Goal: Task Accomplishment & Management: Use online tool/utility

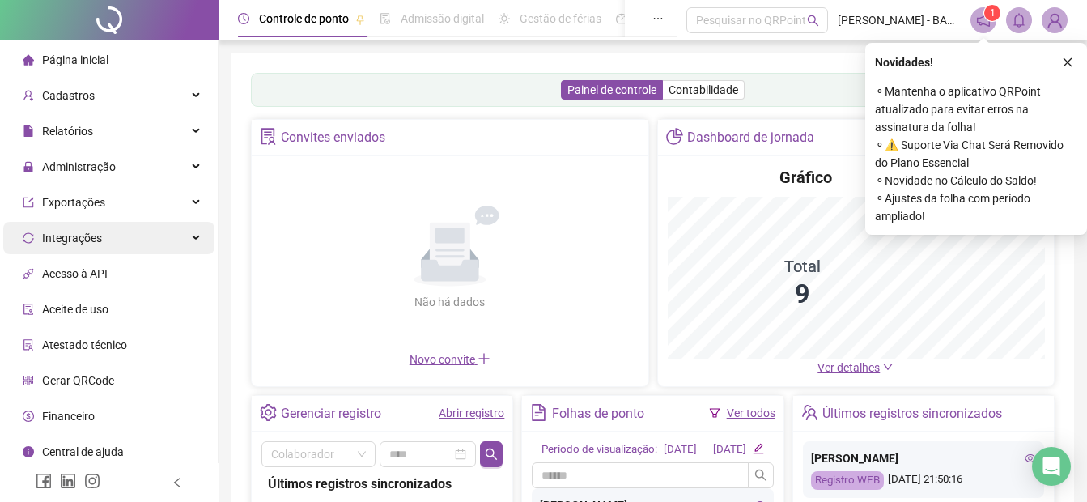
click at [136, 241] on div "Integrações" at bounding box center [108, 238] width 211 height 32
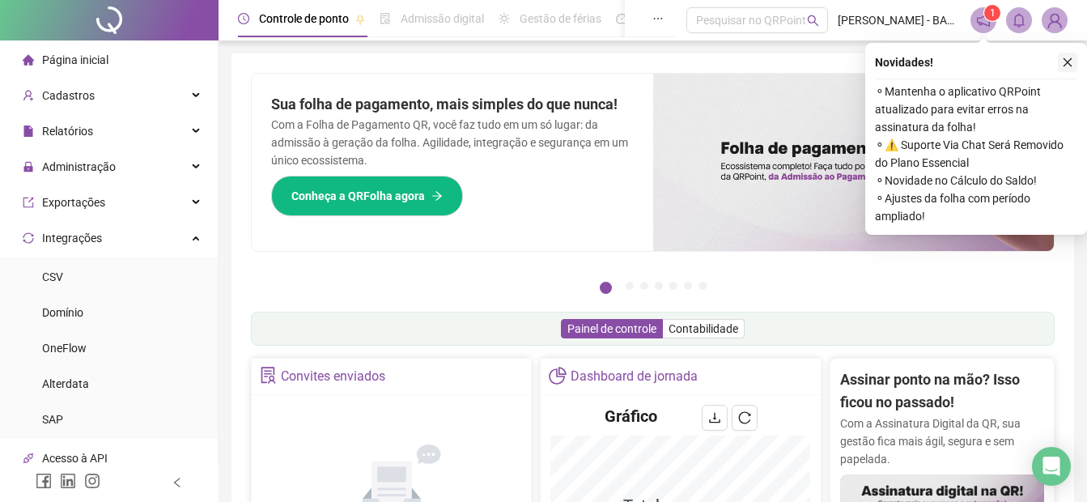
click at [1068, 62] on icon "close" at bounding box center [1067, 62] width 11 height 11
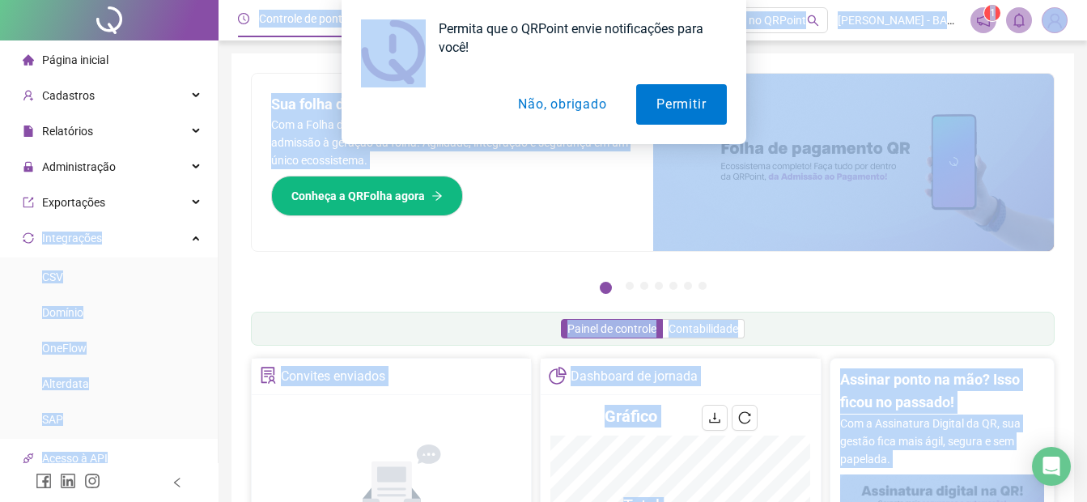
drag, startPoint x: 214, startPoint y: 108, endPoint x: 210, endPoint y: 189, distance: 81.0
click at [210, 189] on body "Página inicial Cadastros Relatórios Administração Exportações Integrações CSV D…" at bounding box center [543, 251] width 1087 height 502
click at [543, 101] on button "Não, obrigado" at bounding box center [562, 104] width 129 height 40
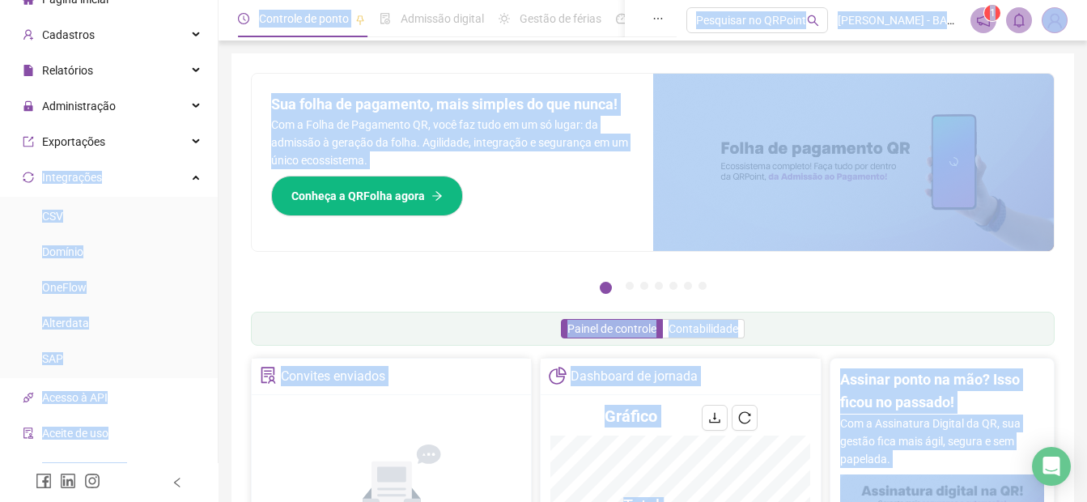
scroll to position [65, 0]
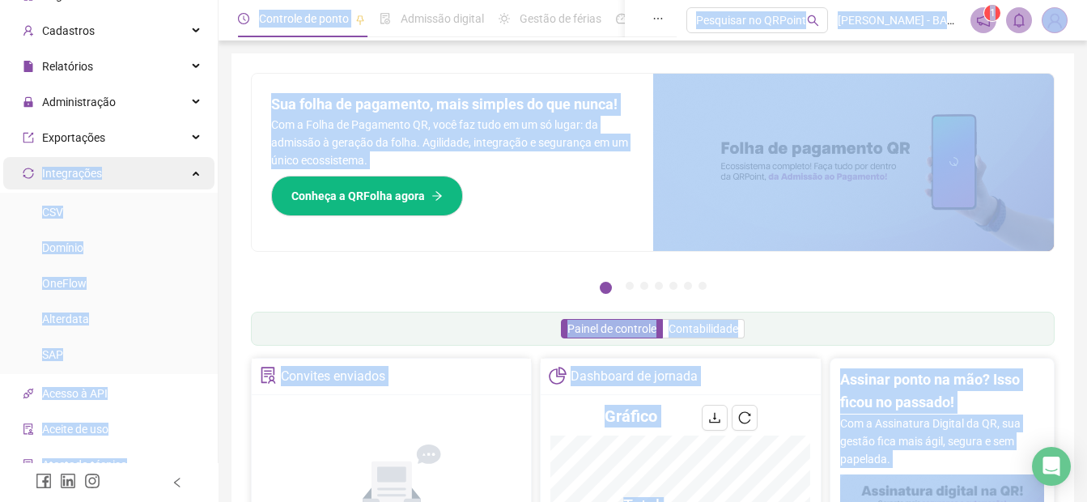
click at [170, 166] on div "Integrações" at bounding box center [108, 173] width 211 height 32
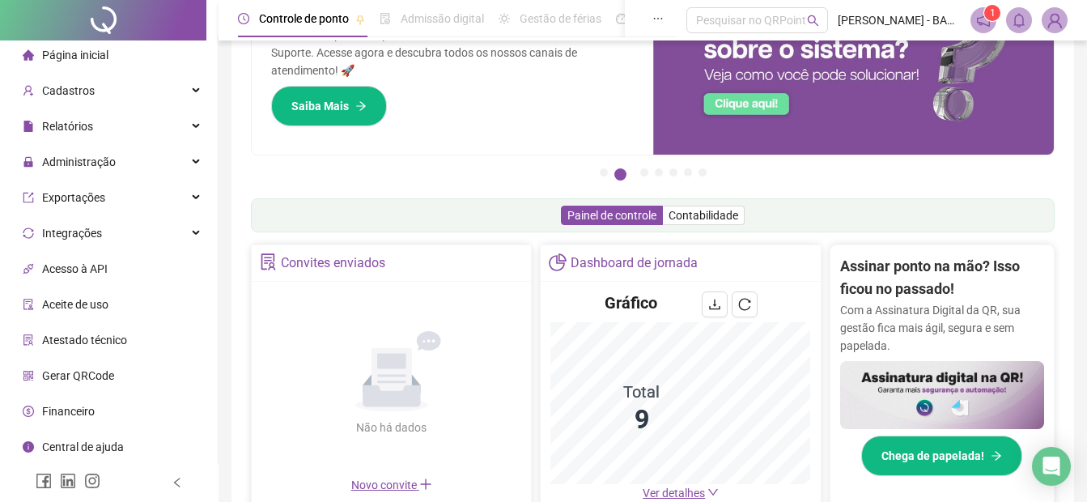
scroll to position [129, 0]
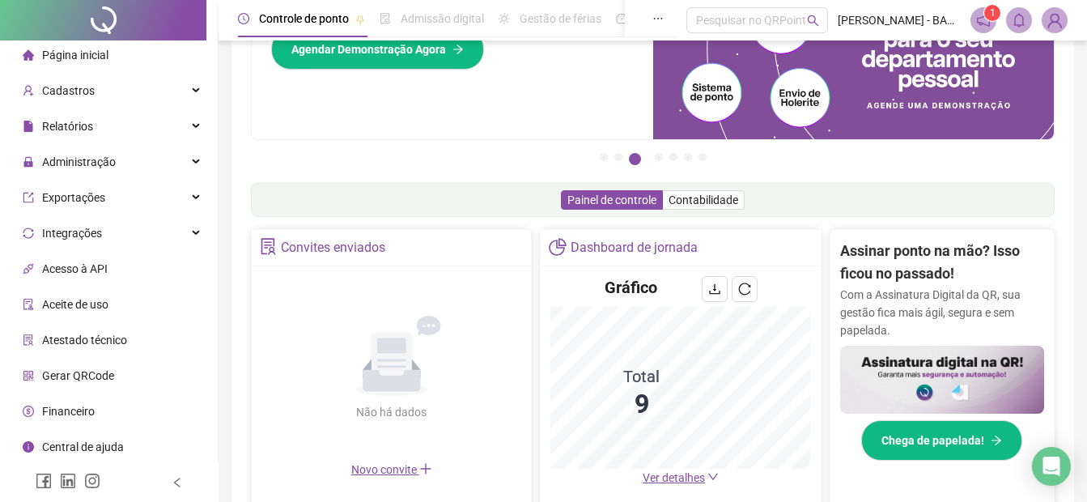
click at [116, 60] on li "Página inicial" at bounding box center [108, 55] width 211 height 32
click at [83, 366] on div "Gerar QRCode" at bounding box center [68, 375] width 91 height 32
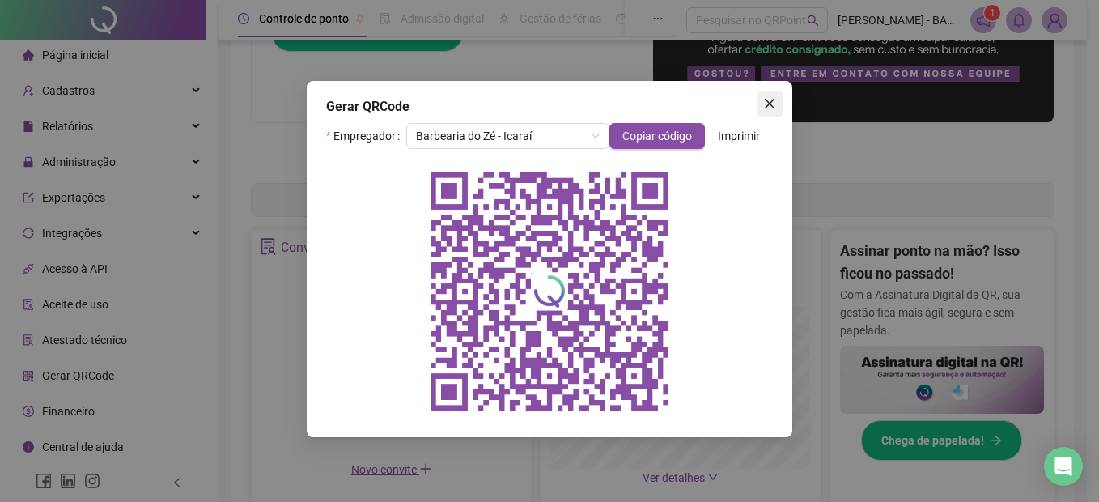
click at [774, 100] on icon "close" at bounding box center [770, 104] width 10 height 10
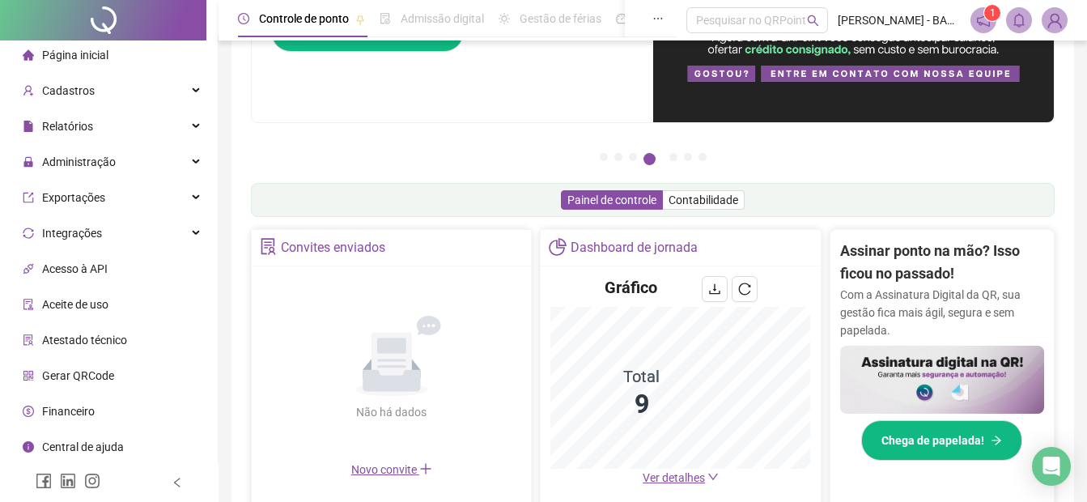
click at [57, 379] on span "Gerar QRCode" at bounding box center [78, 375] width 72 height 13
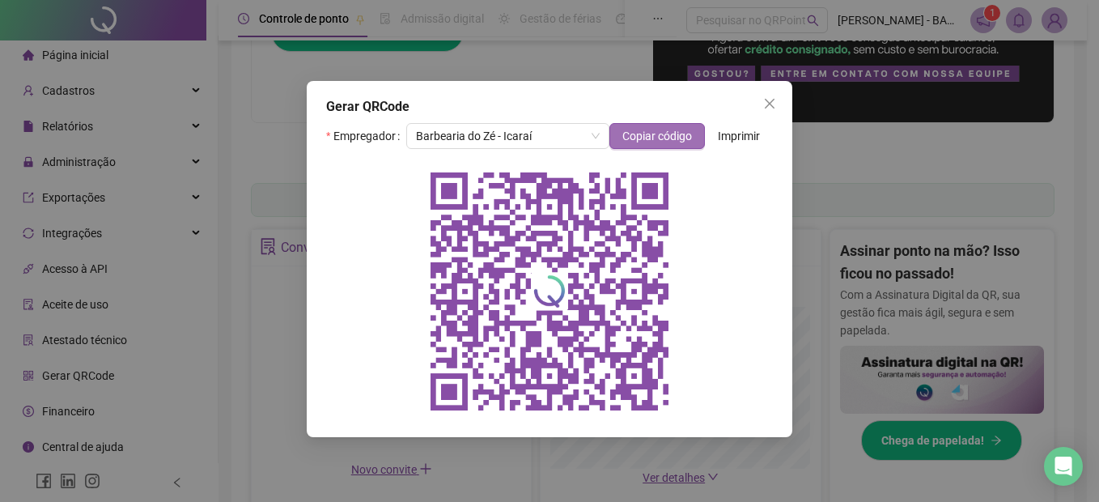
click at [663, 142] on span "Copiar código" at bounding box center [657, 136] width 70 height 18
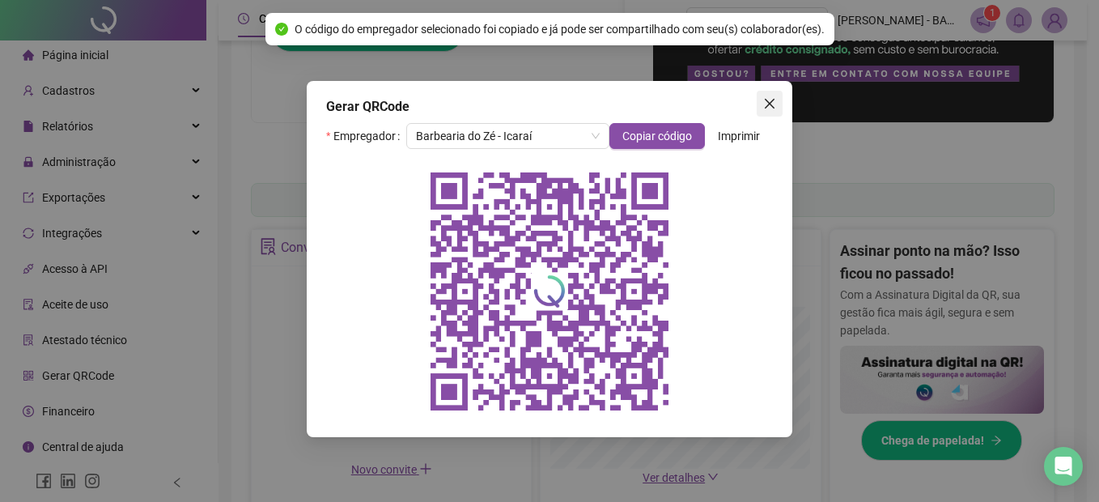
click at [766, 108] on icon "close" at bounding box center [770, 104] width 10 height 10
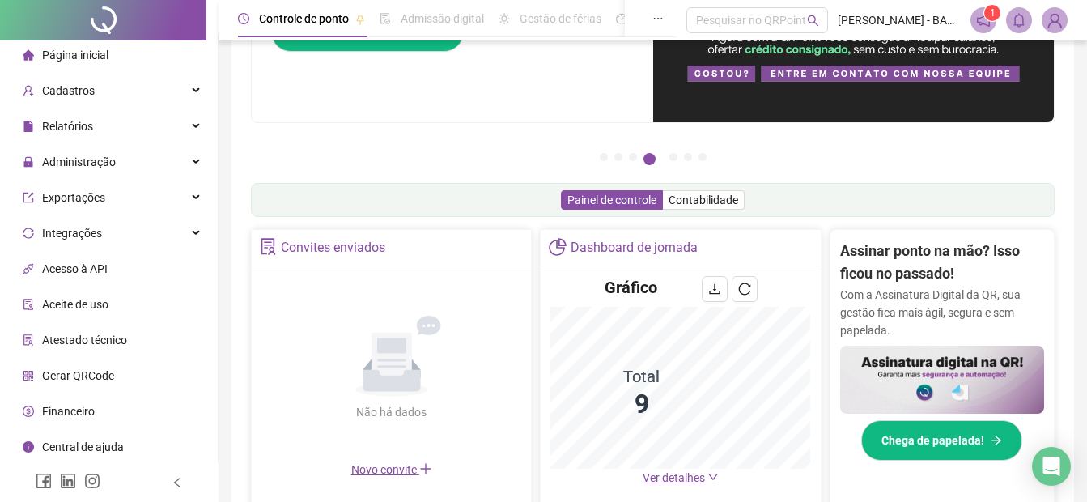
click at [91, 274] on span "Acesso à API" at bounding box center [75, 268] width 66 height 13
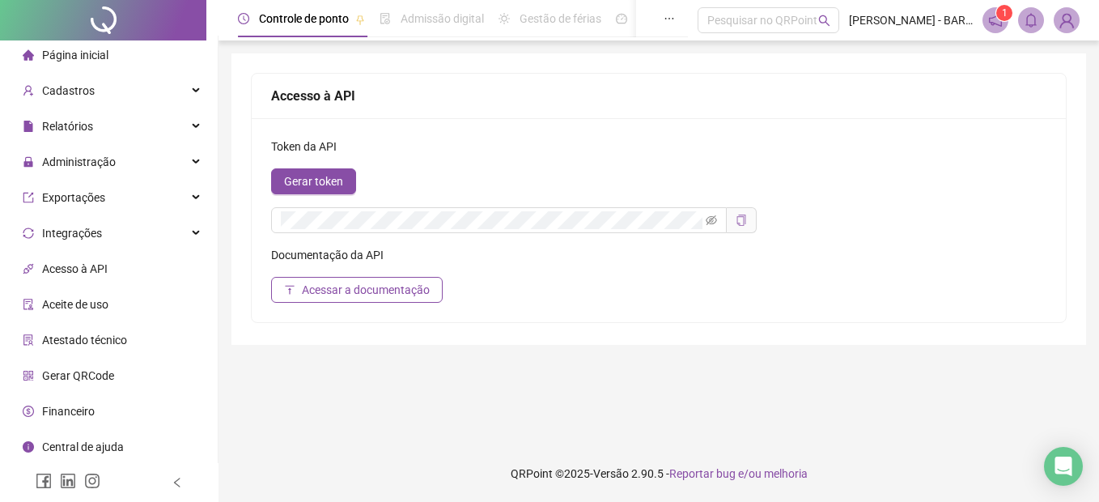
click at [737, 216] on icon "copy" at bounding box center [741, 219] width 11 height 11
click at [88, 79] on span "Cadastros" at bounding box center [59, 90] width 72 height 32
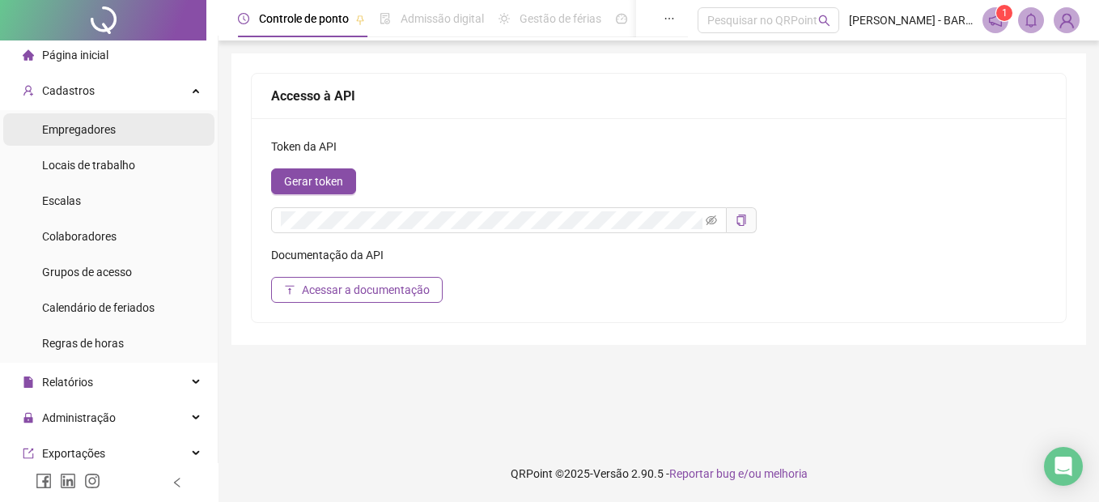
click at [88, 121] on div "Empregadores" at bounding box center [79, 129] width 74 height 32
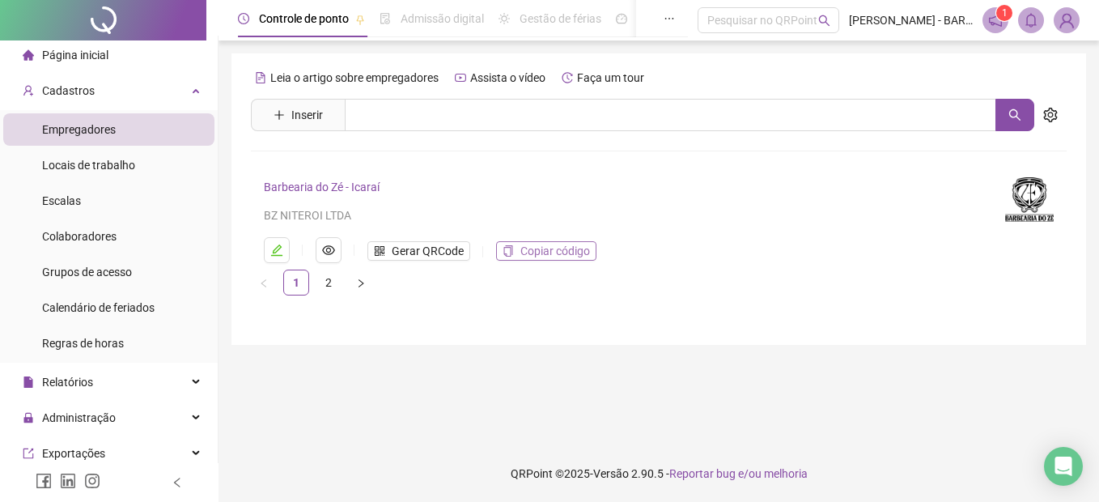
click at [516, 247] on button "Copiar código" at bounding box center [546, 250] width 100 height 19
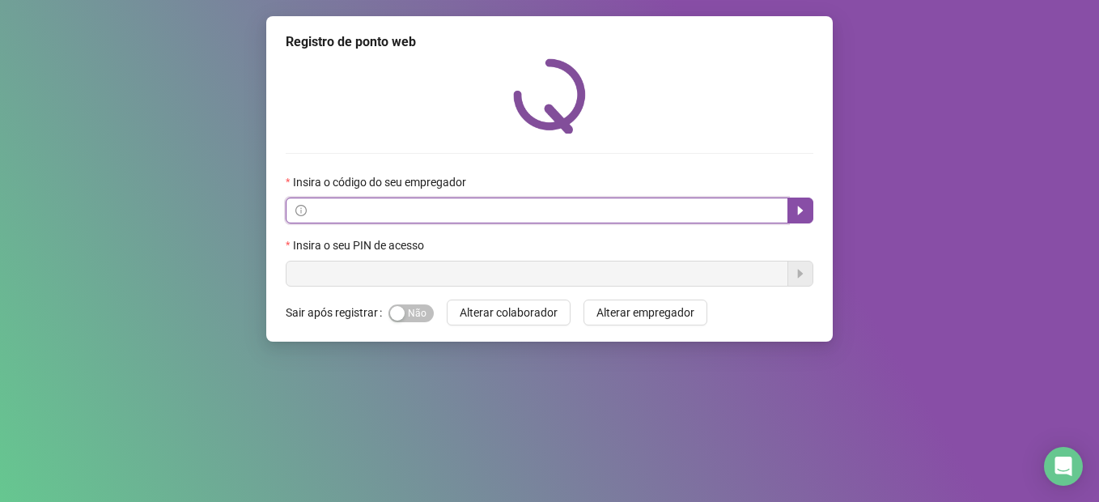
click at [397, 207] on input "text" at bounding box center [544, 211] width 469 height 18
paste input "**********"
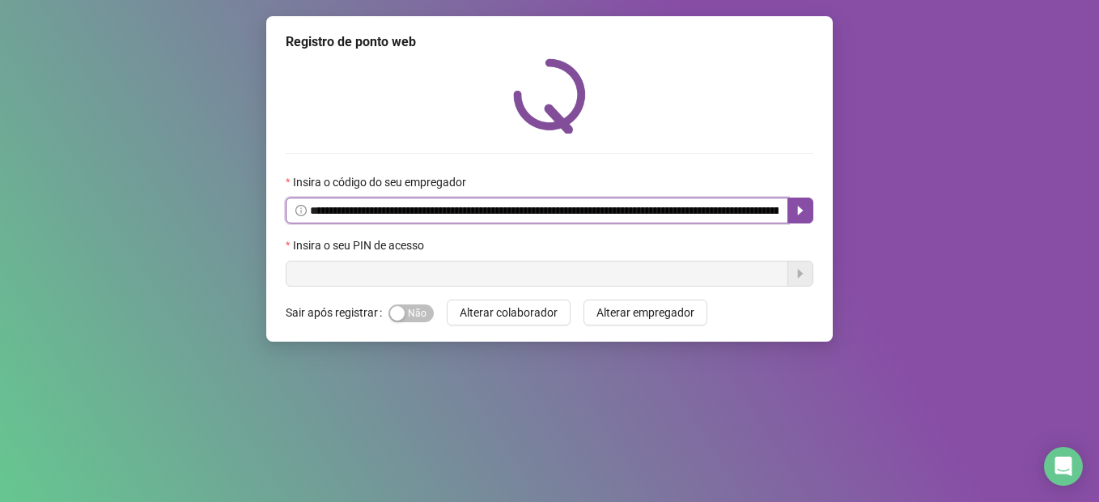
scroll to position [0, 864]
click at [792, 206] on button "button" at bounding box center [800, 210] width 26 height 26
type input "**********"
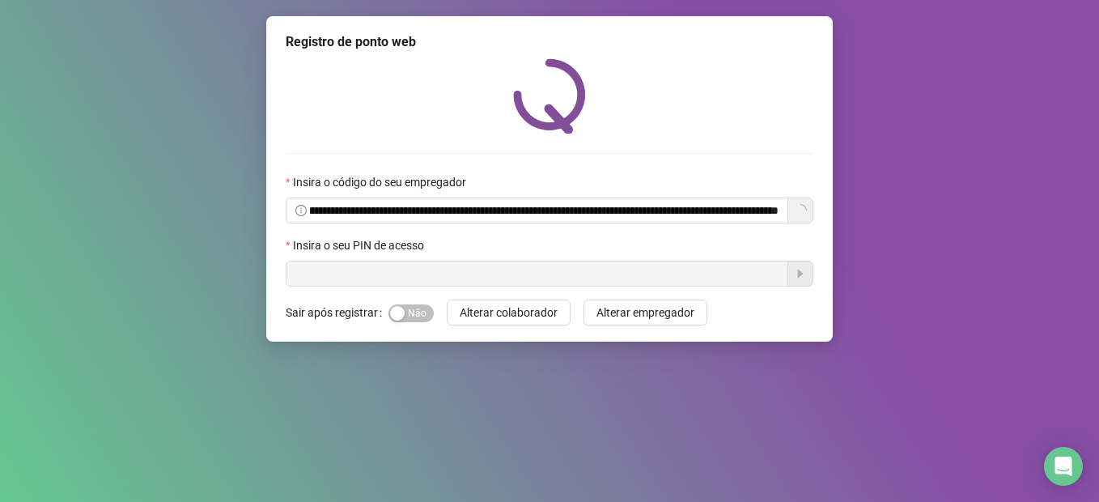
scroll to position [0, 0]
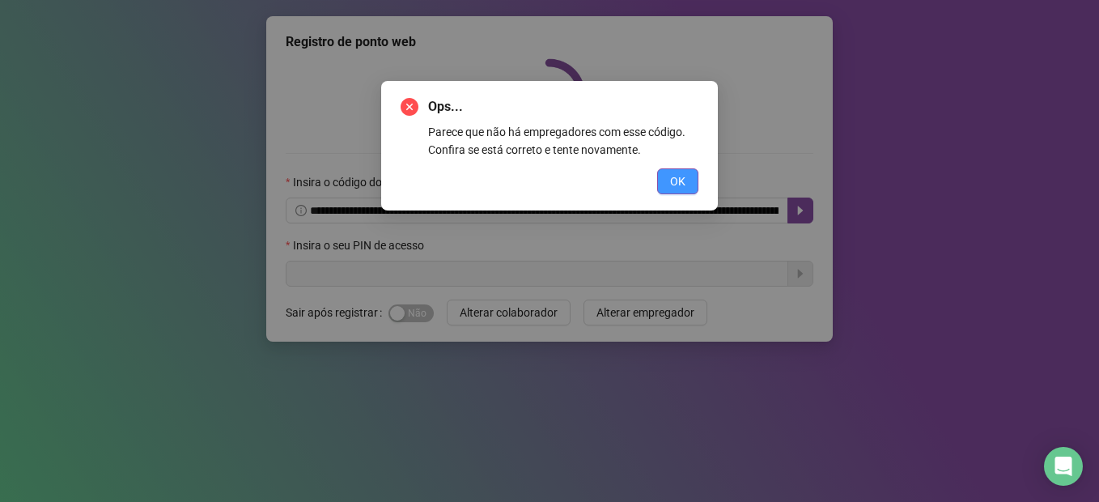
click at [690, 188] on button "OK" at bounding box center [677, 181] width 41 height 26
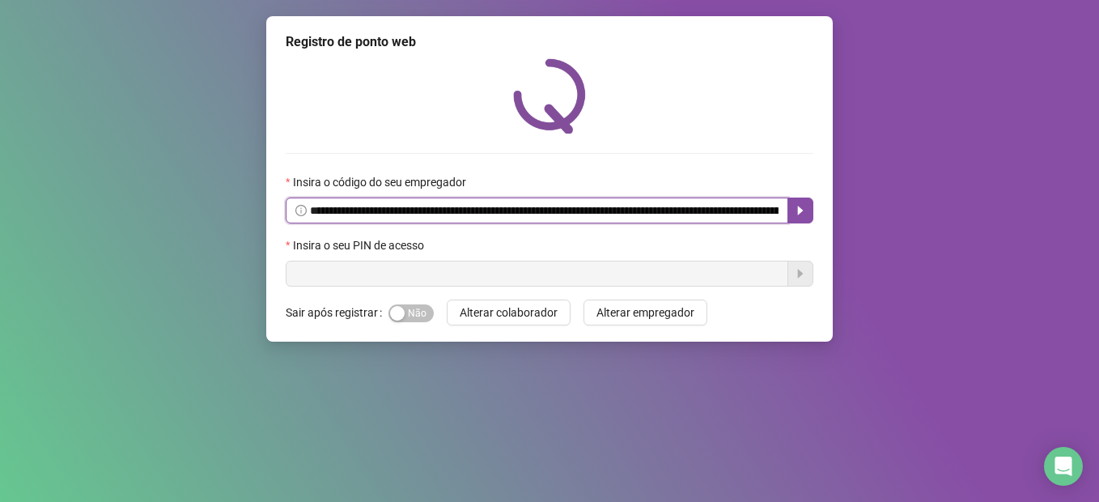
click at [688, 202] on input "**********" at bounding box center [544, 211] width 469 height 18
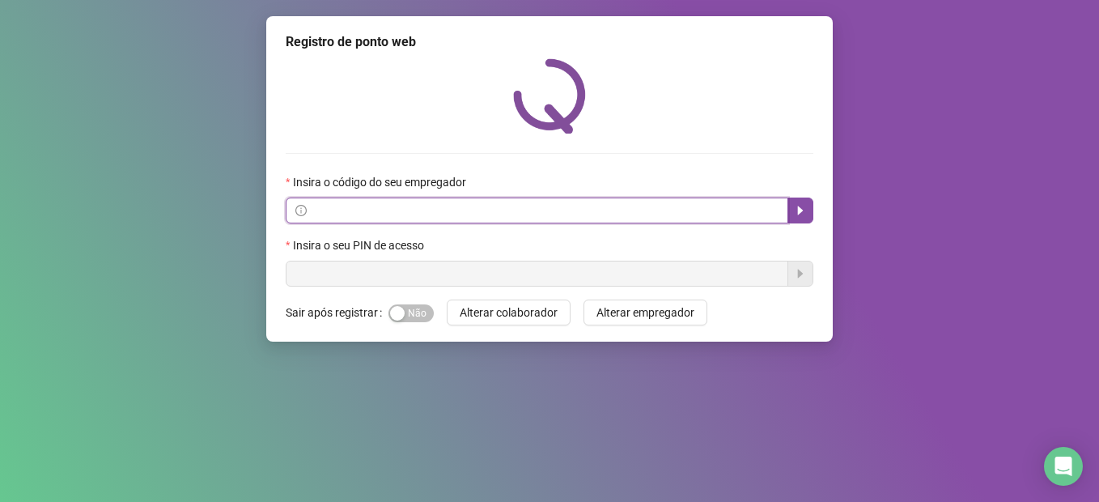
paste input "**********"
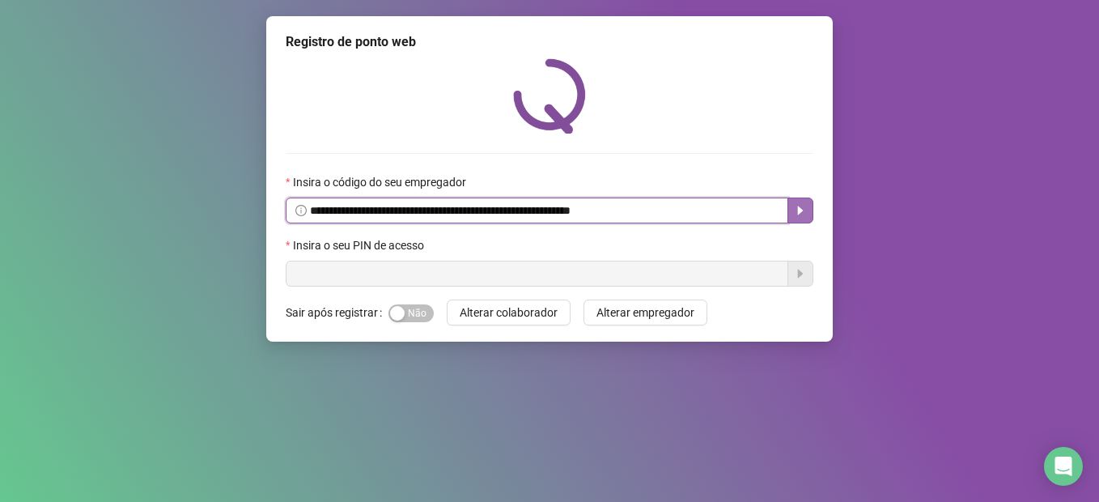
click at [801, 214] on icon "caret-right" at bounding box center [800, 210] width 13 height 13
type input "**********"
